Goal: Navigation & Orientation: Find specific page/section

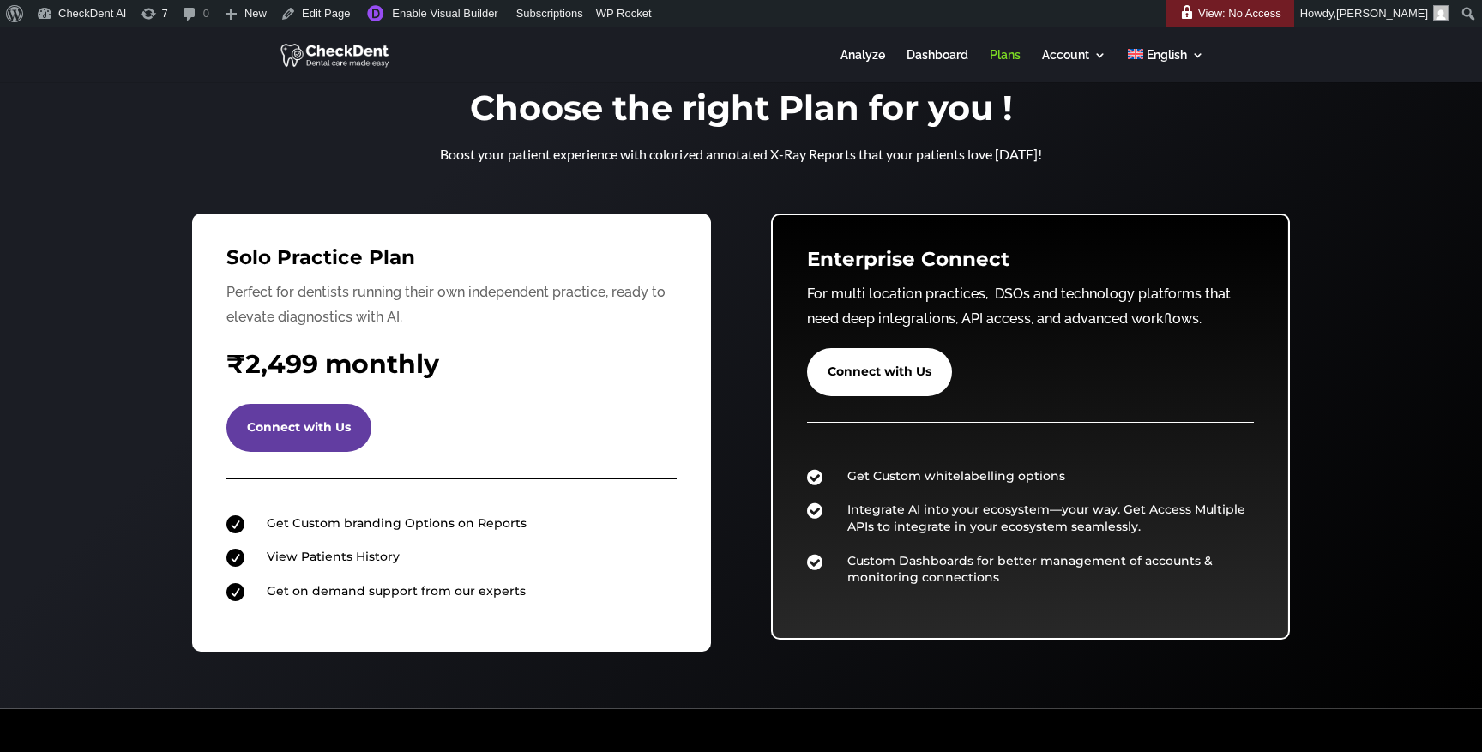
scroll to position [15, 0]
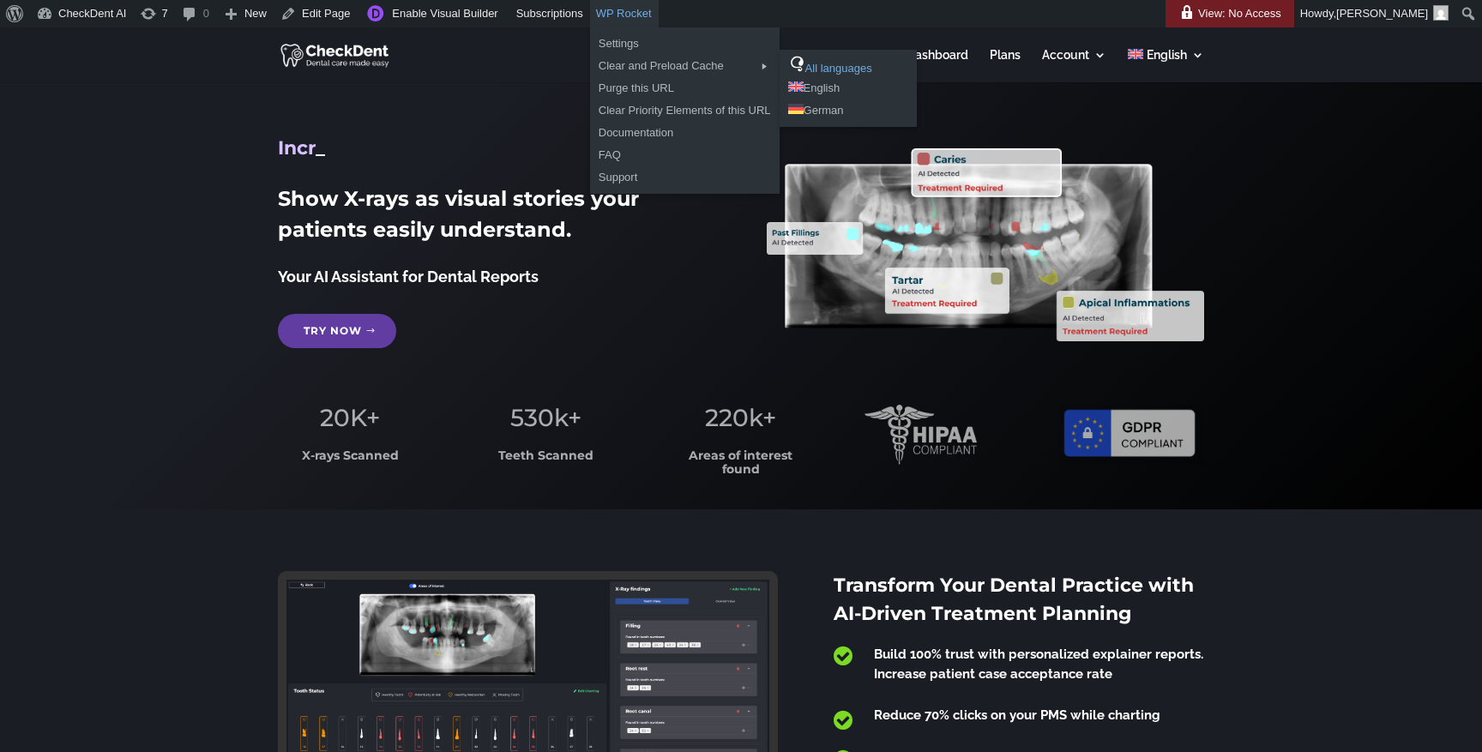
click at [841, 65] on link "All languages" at bounding box center [848, 66] width 137 height 22
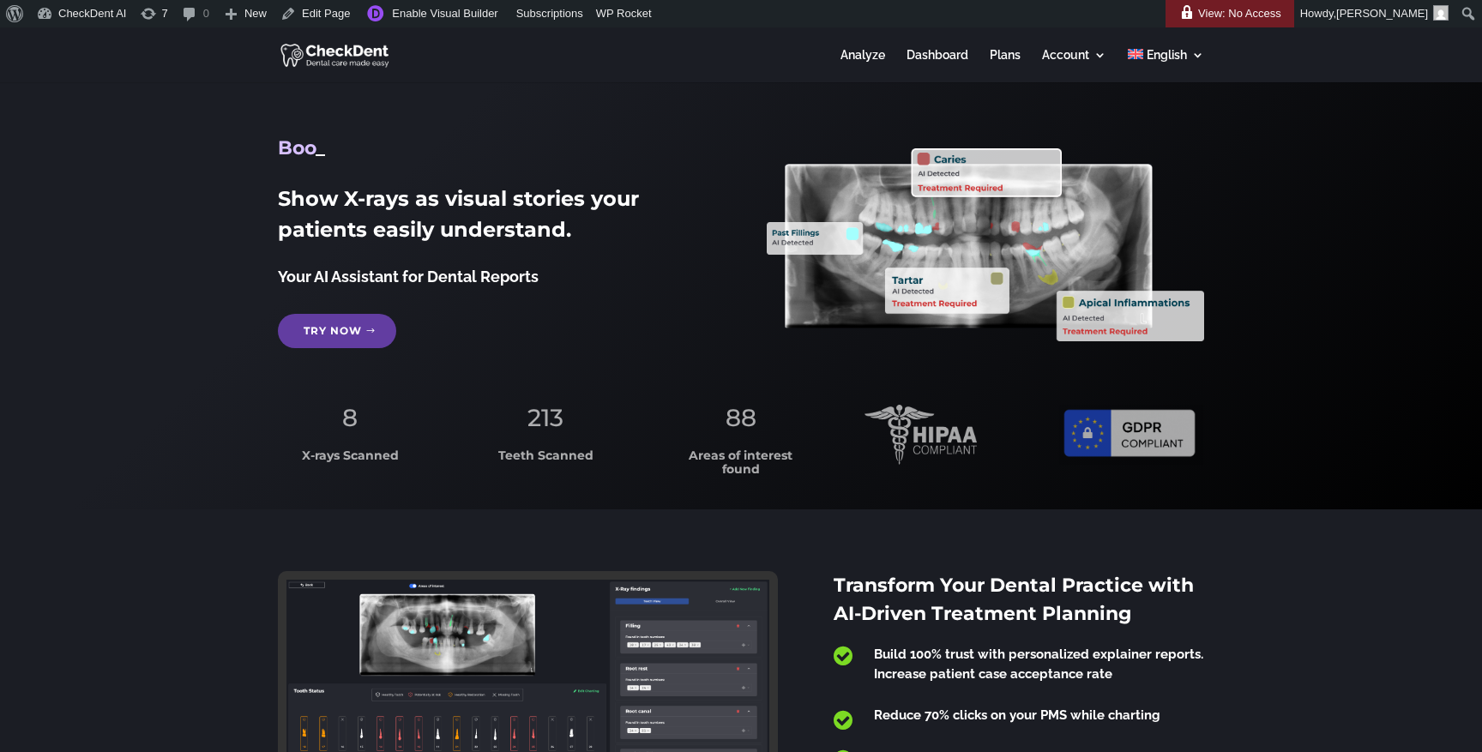
click at [1010, 58] on link "Plans" at bounding box center [1005, 65] width 31 height 33
